Goal: Check status: Check status

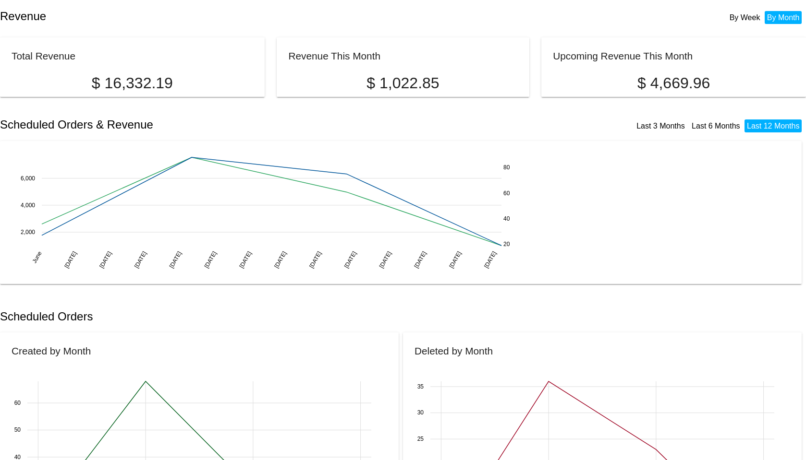
click at [375, 122] on h2 "Scheduled Orders & Revenue" at bounding box center [201, 124] width 403 height 13
click at [450, 123] on div "Last 3 Months Last 6 Months Last 12 Months" at bounding box center [602, 120] width 399 height 22
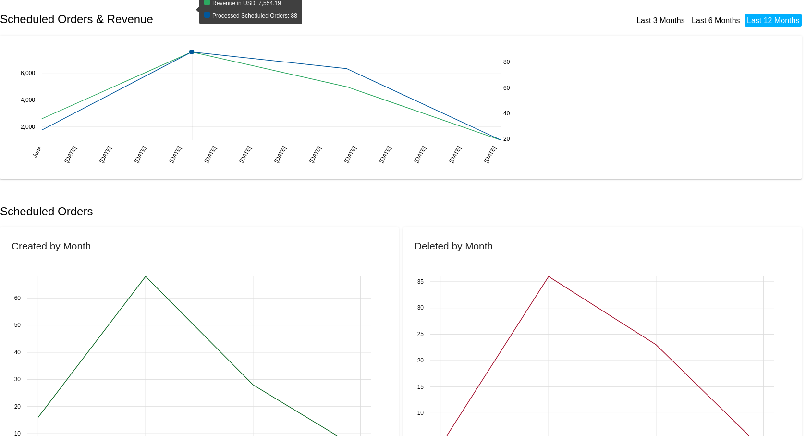
scroll to position [96, 0]
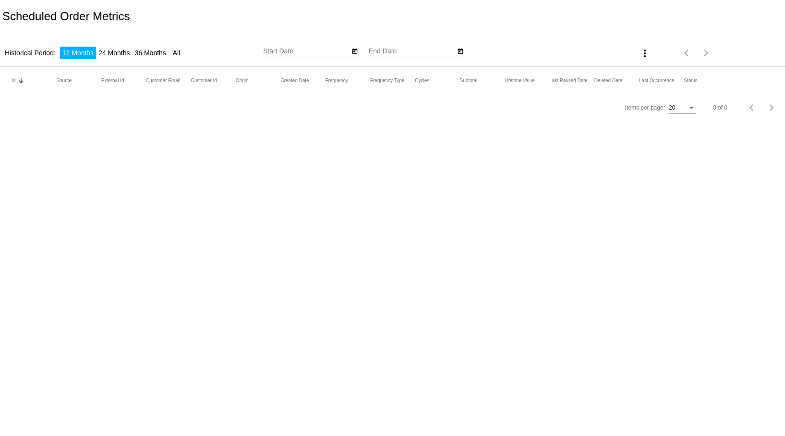
type input "[DATE]"
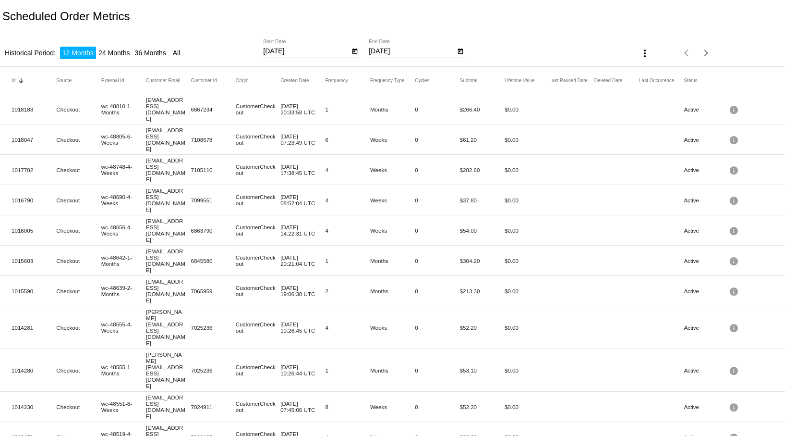
drag, startPoint x: 322, startPoint y: 129, endPoint x: 373, endPoint y: 127, distance: 51.4
click at [391, 132] on mat-row "1018047 Checkout wc-48805-6-Weeks [EMAIL_ADDRESS][DOMAIN_NAME] 7108678 Customer…" at bounding box center [392, 139] width 785 height 30
click at [370, 134] on mat-cell "Weeks" at bounding box center [392, 139] width 45 height 11
drag, startPoint x: 455, startPoint y: 125, endPoint x: 509, endPoint y: 125, distance: 54.7
click at [509, 125] on mat-row "1018047 Checkout wc-48805-6-Weeks [EMAIL_ADDRESS][DOMAIN_NAME] 7108678 Customer…" at bounding box center [392, 139] width 785 height 30
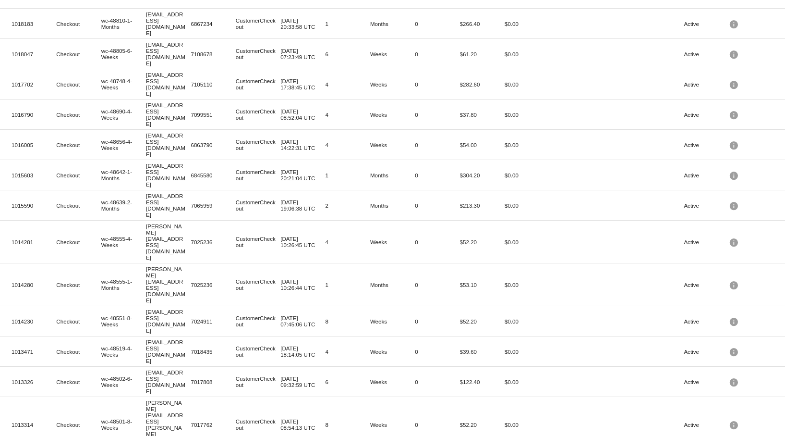
scroll to position [144, 0]
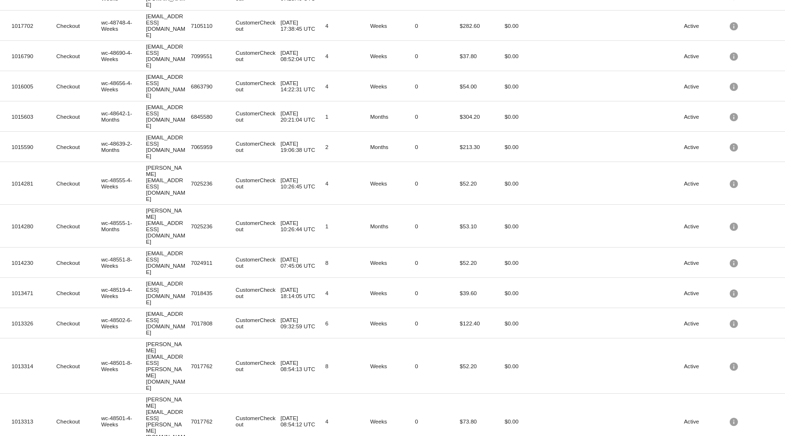
click at [474, 317] on mat-cell "$122.40" at bounding box center [482, 322] width 45 height 11
click at [469, 338] on mat-row "1013314 Checkout wc-48501-8-Weeks [EMAIL_ADDRESS][PERSON_NAME][DOMAIN_NAME] 701…" at bounding box center [392, 365] width 785 height 55
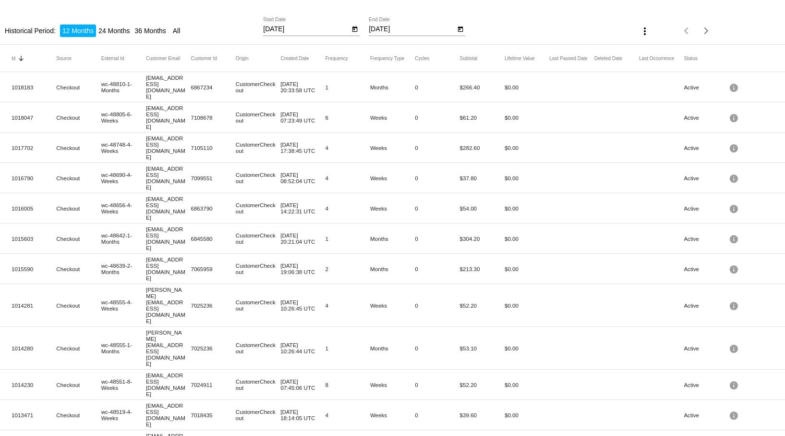
scroll to position [0, 0]
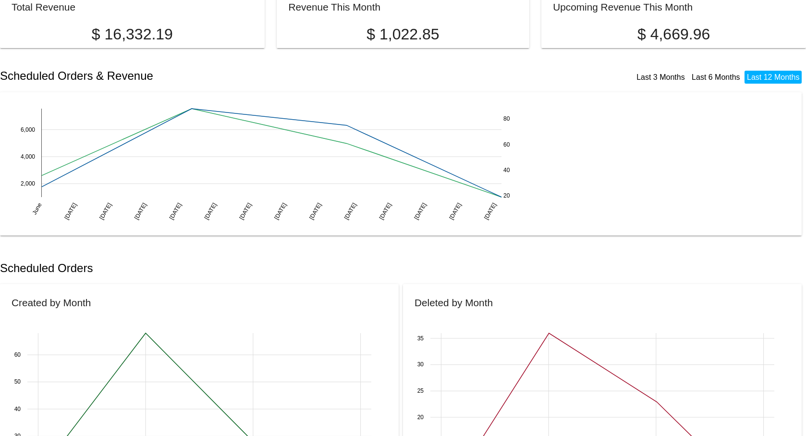
scroll to position [96, 0]
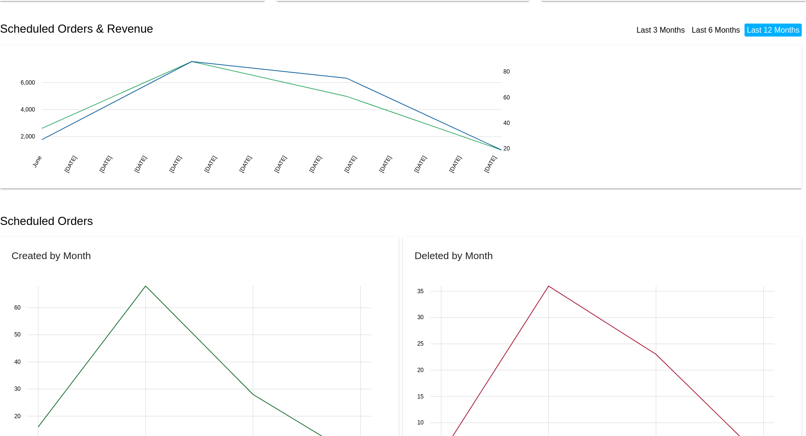
click at [642, 26] on link "Last 3 Months" at bounding box center [660, 30] width 48 height 8
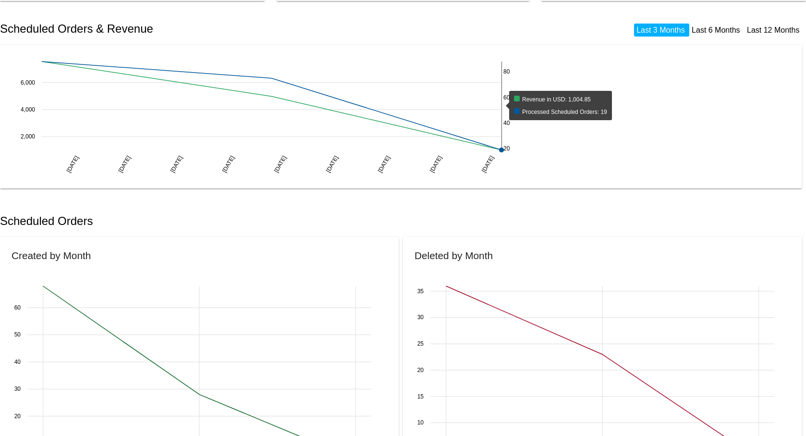
click at [436, 132] on rect at bounding box center [272, 105] width 460 height 88
click at [435, 132] on rect at bounding box center [272, 105] width 460 height 88
click at [434, 135] on rect at bounding box center [272, 105] width 460 height 88
drag, startPoint x: 424, startPoint y: 126, endPoint x: 389, endPoint y: 128, distance: 34.7
click at [424, 126] on rect at bounding box center [272, 105] width 460 height 88
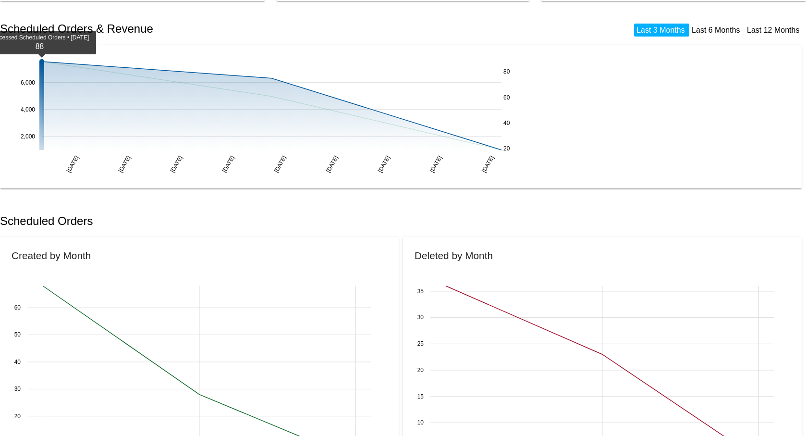
click at [41, 61] on circle at bounding box center [41, 61] width 5 height 5
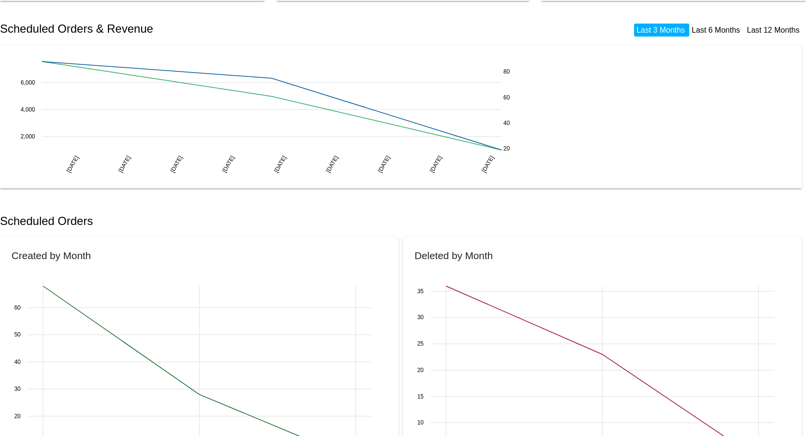
click at [721, 26] on link "Last 6 Months" at bounding box center [715, 30] width 48 height 8
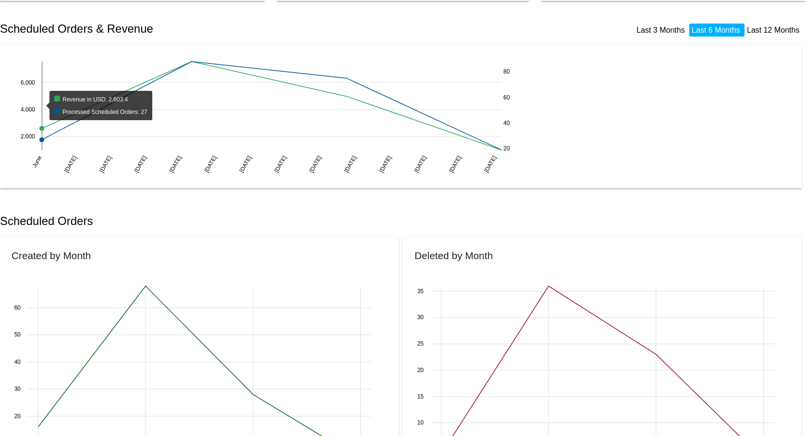
scroll to position [48, 0]
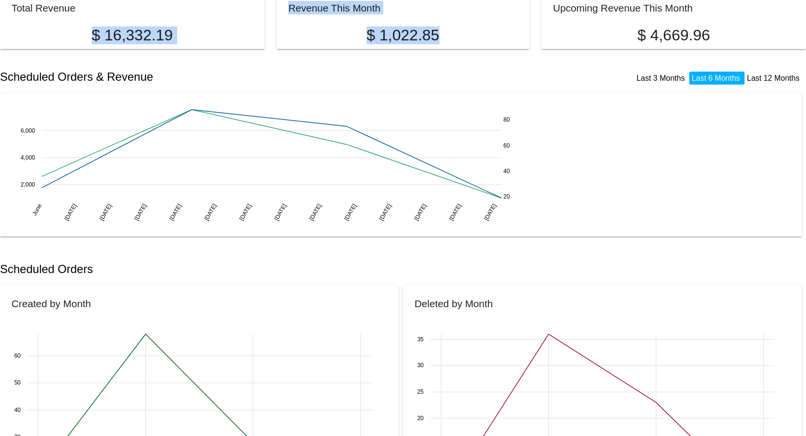
drag, startPoint x: 95, startPoint y: 28, endPoint x: 417, endPoint y: 36, distance: 321.8
click at [453, 35] on div "Total Revenue $ 16,332.19 Revenue This Month $ 1,022.85 Upcoming Revenue This M…" at bounding box center [403, 15] width 806 height 60
click at [407, 33] on p "$ 1,022.85" at bounding box center [402, 35] width 229 height 18
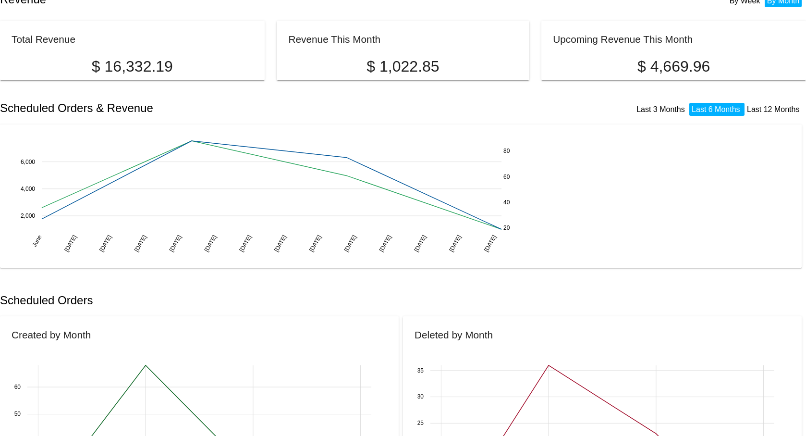
scroll to position [0, 0]
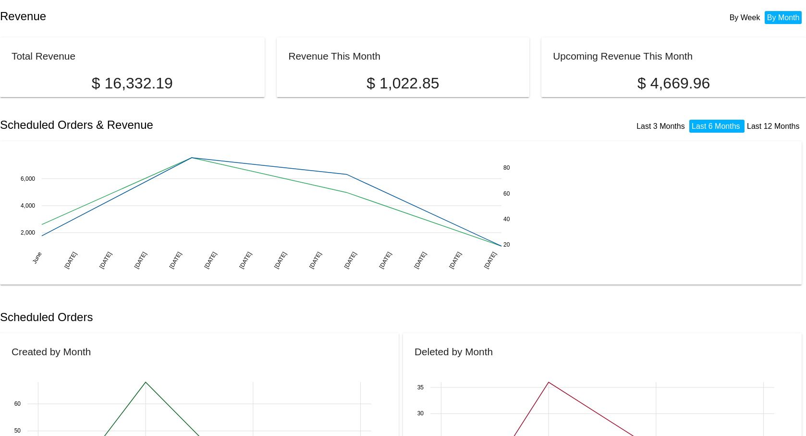
click at [731, 16] on li "By Week" at bounding box center [745, 17] width 36 height 13
click at [771, 14] on li "By Month" at bounding box center [782, 17] width 37 height 13
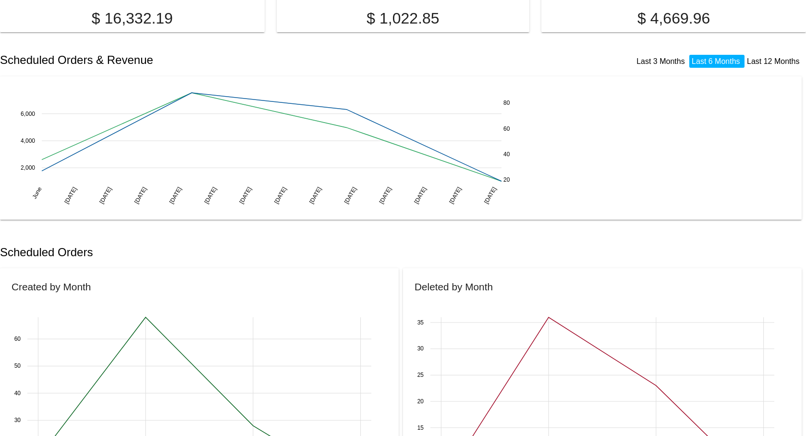
scroll to position [96, 0]
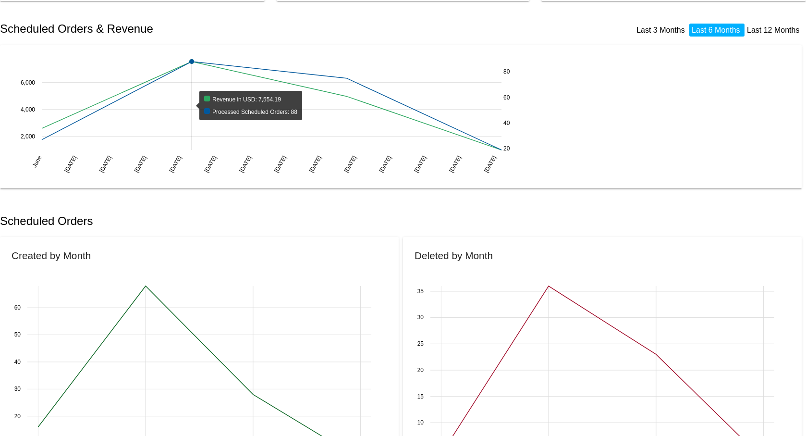
click at [192, 67] on g at bounding box center [272, 104] width 460 height 91
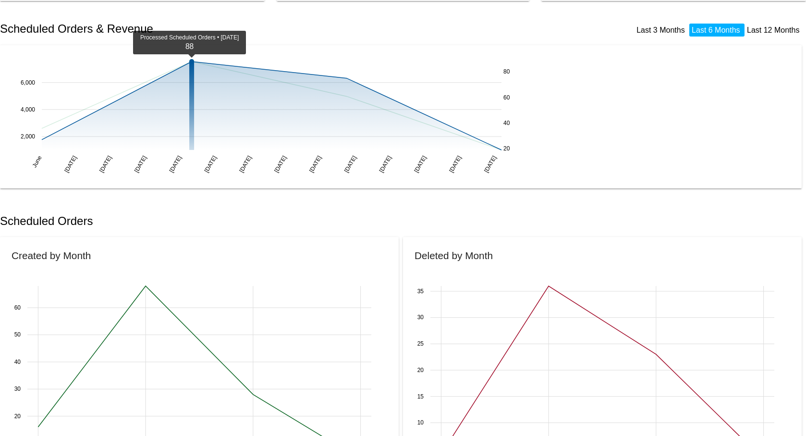
click at [191, 59] on circle at bounding box center [191, 61] width 5 height 5
click at [190, 62] on icon "June June Jun 08 Jun 08 Jun 15 Jun 15 Jun 22 Jun 22 Jun 29 Jun 29 Jul 06 Jul 06…" at bounding box center [276, 117] width 528 height 120
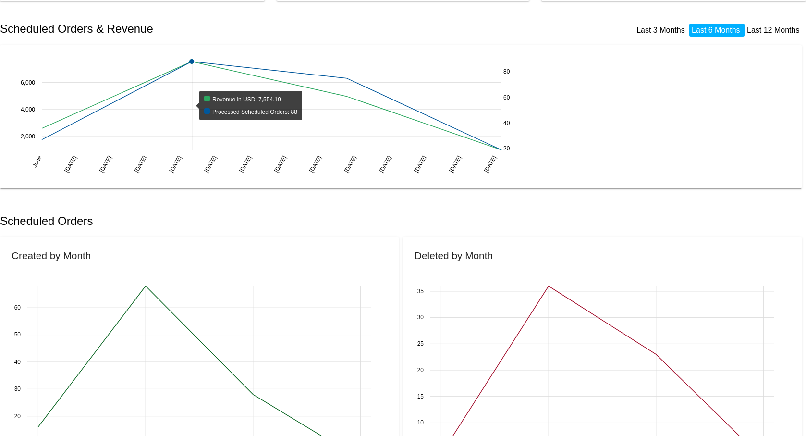
click at [183, 88] on rect at bounding box center [272, 105] width 460 height 88
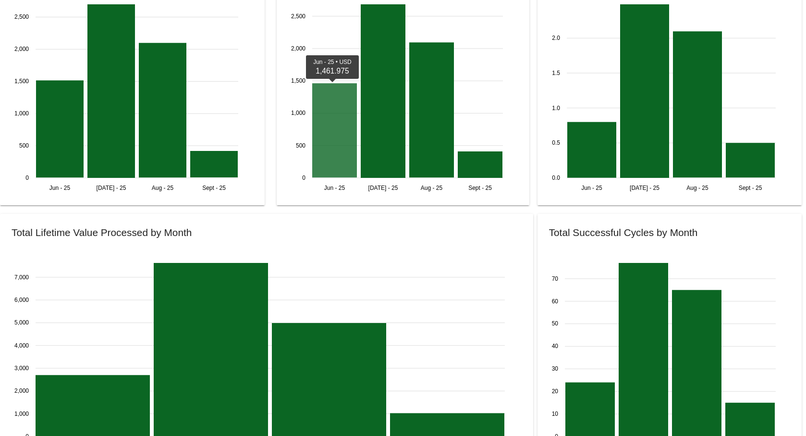
scroll to position [960, 0]
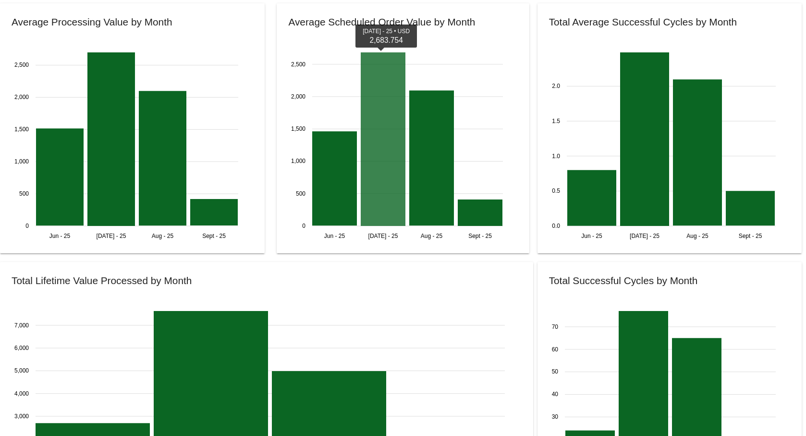
click at [372, 136] on icon at bounding box center [383, 138] width 45 height 173
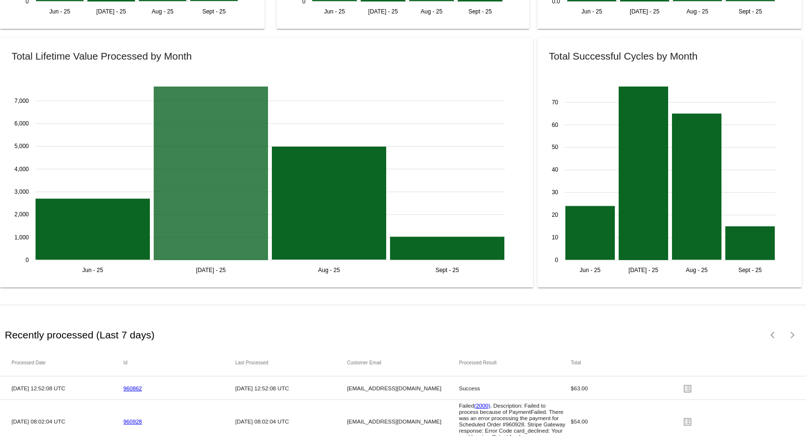
scroll to position [1200, 0]
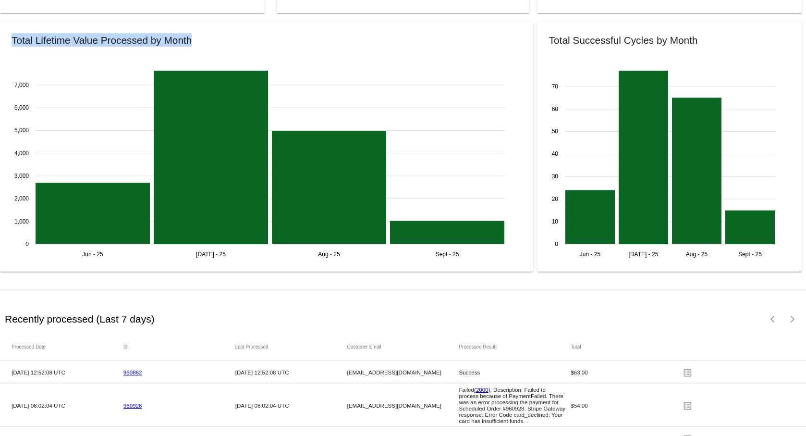
drag, startPoint x: 12, startPoint y: 40, endPoint x: 132, endPoint y: 40, distance: 120.0
click at [194, 43] on mat-card-title "Total Lifetime Value Processed by Month" at bounding box center [267, 39] width 510 height 13
drag, startPoint x: 85, startPoint y: 40, endPoint x: 65, endPoint y: 43, distance: 20.8
click at [85, 40] on h2 "Total Lifetime Value Processed by Month" at bounding box center [102, 40] width 180 height 11
drag, startPoint x: 28, startPoint y: 43, endPoint x: 16, endPoint y: 43, distance: 12.0
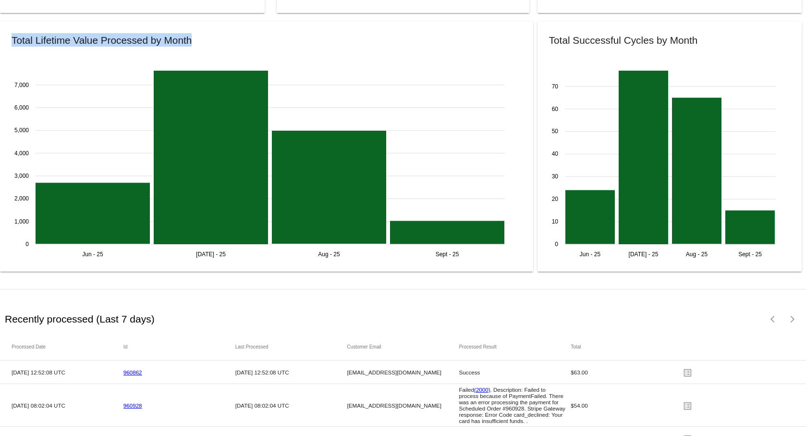
click at [27, 43] on h2 "Total Lifetime Value Processed by Month" at bounding box center [102, 40] width 180 height 11
click at [12, 41] on h2 "Total Lifetime Value Processed by Month" at bounding box center [102, 40] width 180 height 11
drag, startPoint x: 12, startPoint y: 39, endPoint x: 208, endPoint y: 48, distance: 196.6
click at [208, 48] on mat-card "Total Lifetime Value Processed by Month Jun - 25 Jun - 25 Jul - 25 Jul - 25 Aug…" at bounding box center [266, 147] width 533 height 250
click at [121, 42] on h2 "Total Lifetime Value Processed by Month" at bounding box center [102, 40] width 180 height 11
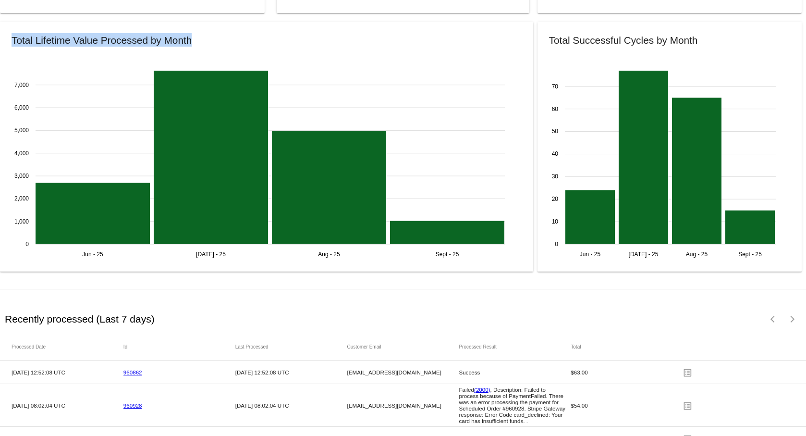
drag, startPoint x: 13, startPoint y: 40, endPoint x: 201, endPoint y: 40, distance: 187.8
click at [208, 40] on mat-card-title "Total Lifetime Value Processed by Month" at bounding box center [267, 39] width 510 height 13
click at [183, 37] on h2 "Total Lifetime Value Processed by Month" at bounding box center [102, 40] width 180 height 11
drag, startPoint x: 12, startPoint y: 40, endPoint x: 215, endPoint y: 51, distance: 202.9
click at [215, 51] on mat-card "Total Lifetime Value Processed by Month Jun - 25 Jun - 25 Jul - 25 Jul - 25 Aug…" at bounding box center [266, 147] width 533 height 250
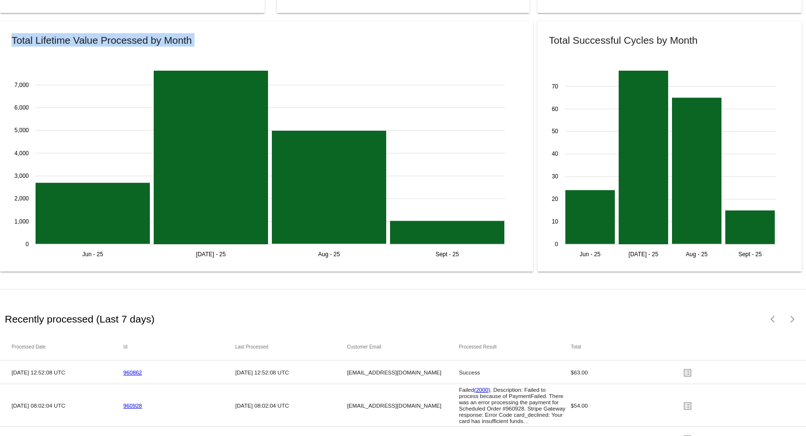
click at [119, 36] on h2 "Total Lifetime Value Processed by Month" at bounding box center [102, 40] width 180 height 11
drag, startPoint x: 11, startPoint y: 40, endPoint x: 249, endPoint y: 55, distance: 239.1
click at [249, 55] on mat-card "Total Lifetime Value Processed by Month Jun - 25 Jun - 25 Jul - 25 Jul - 25 Aug…" at bounding box center [266, 147] width 533 height 250
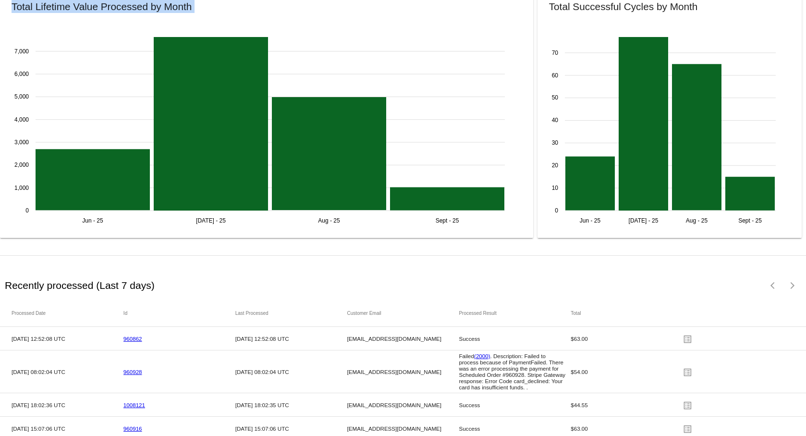
scroll to position [1248, 0]
